Goal: Transaction & Acquisition: Purchase product/service

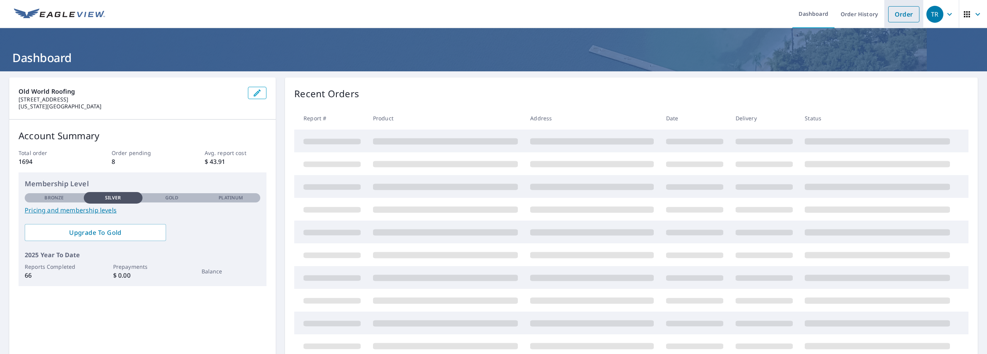
click at [897, 5] on li "Order" at bounding box center [903, 14] width 39 height 28
click at [896, 12] on link "Order" at bounding box center [903, 14] width 31 height 16
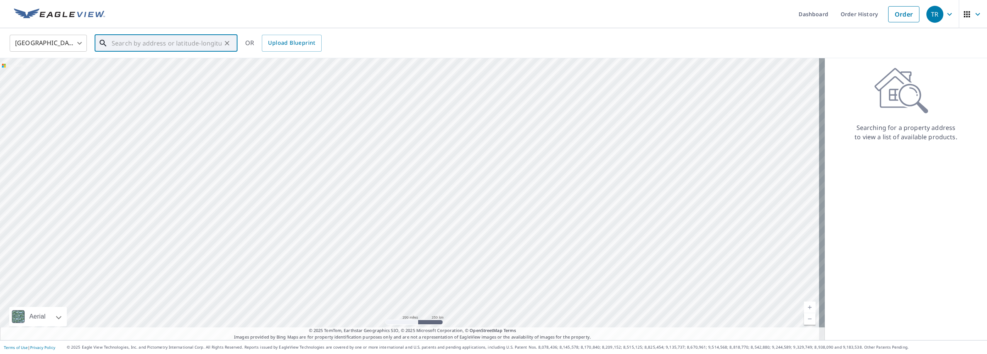
click at [166, 44] on input "text" at bounding box center [167, 43] width 110 height 22
click at [164, 91] on span "[STREET_ADDRESS]" at bounding box center [170, 91] width 121 height 9
type input "[STREET_ADDRESS][US_STATE]"
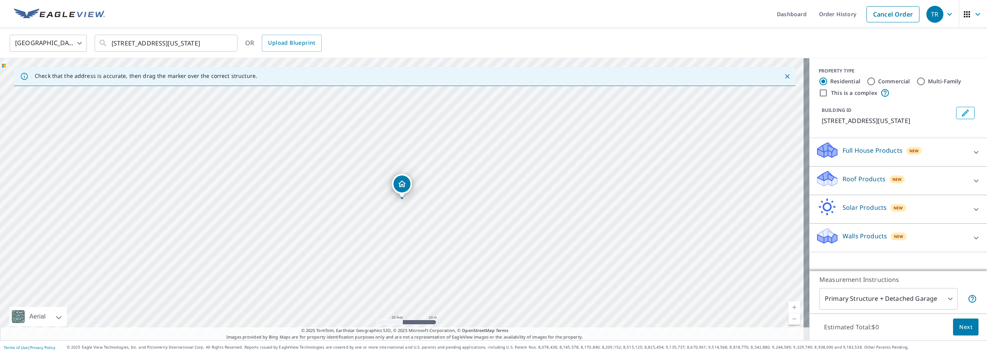
click at [864, 184] on div "Roof Products New" at bounding box center [890, 181] width 151 height 22
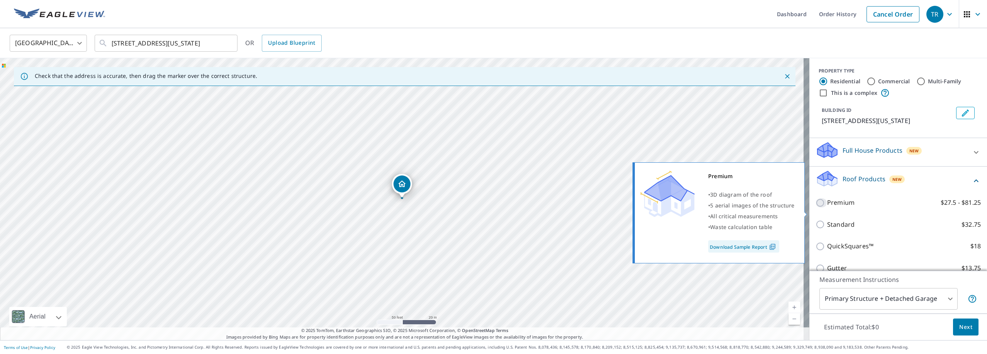
click at [815, 208] on input "Premium $27.5 - $81.25" at bounding box center [821, 202] width 12 height 9
checkbox input "true"
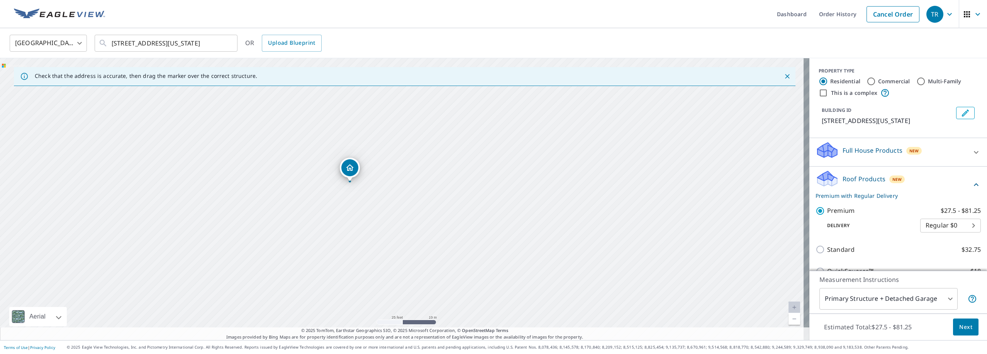
drag, startPoint x: 387, startPoint y: 232, endPoint x: 403, endPoint y: 135, distance: 98.1
click at [403, 135] on div "[STREET_ADDRESS][US_STATE]" at bounding box center [404, 199] width 809 height 282
click at [962, 327] on span "Next" at bounding box center [965, 328] width 13 height 10
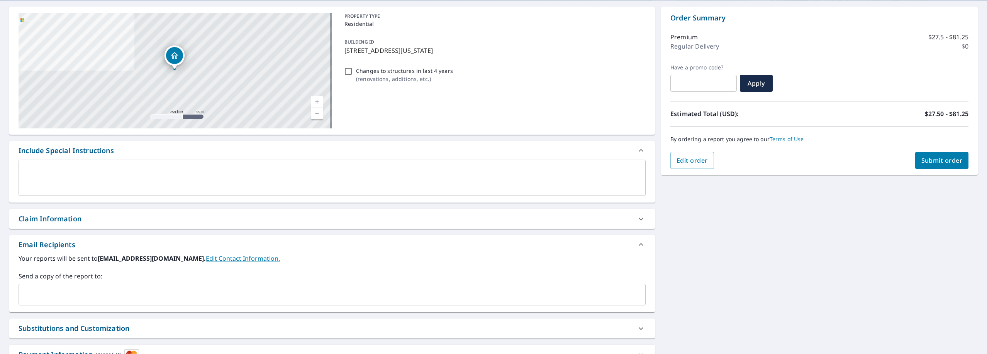
scroll to position [77, 0]
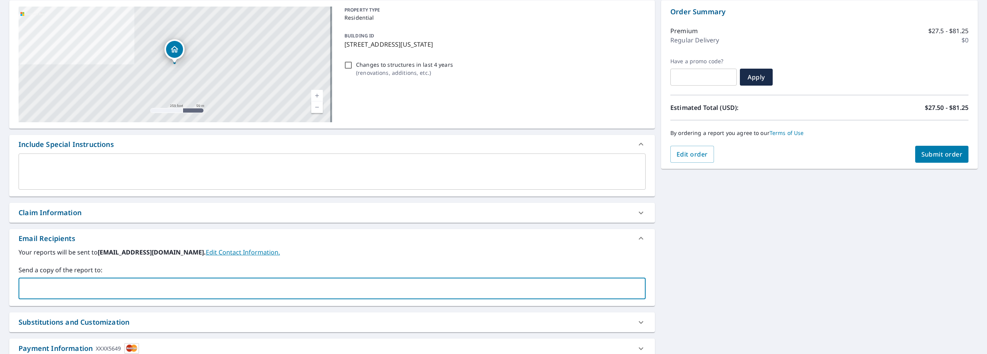
click at [136, 295] on input "text" at bounding box center [326, 288] width 608 height 15
type input "[EMAIL_ADDRESS][DOMAIN_NAME]"
click at [927, 155] on span "Submit order" at bounding box center [941, 154] width 41 height 8
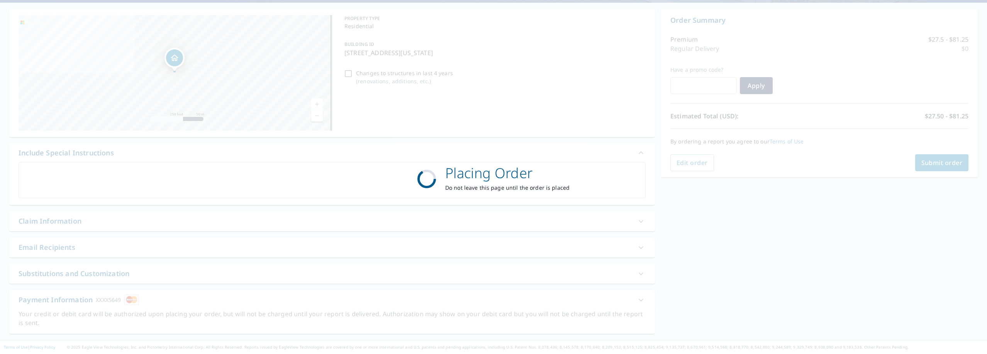
scroll to position [69, 0]
